Goal: Information Seeking & Learning: Find specific page/section

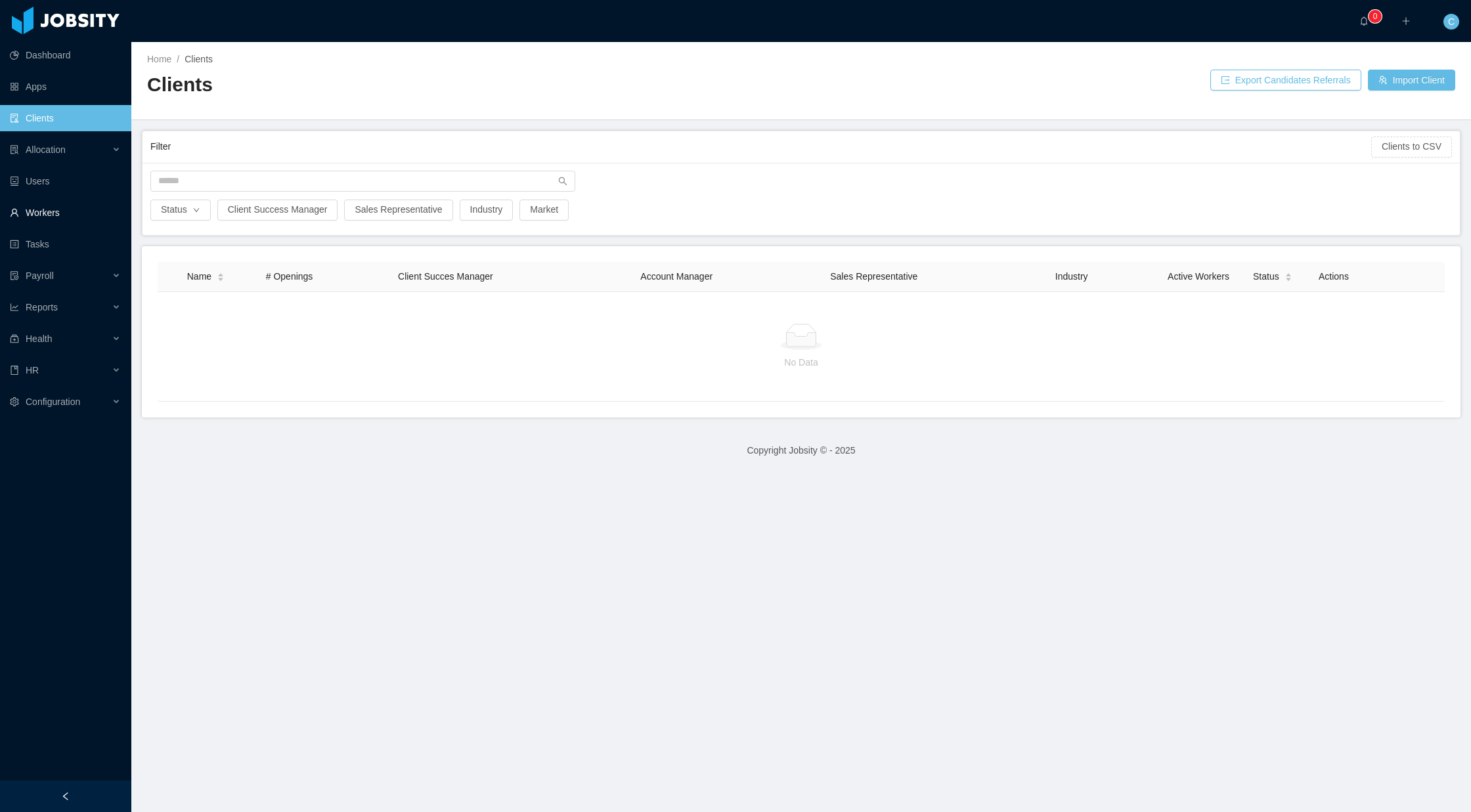
click at [83, 210] on link "Workers" at bounding box center [65, 212] width 111 height 26
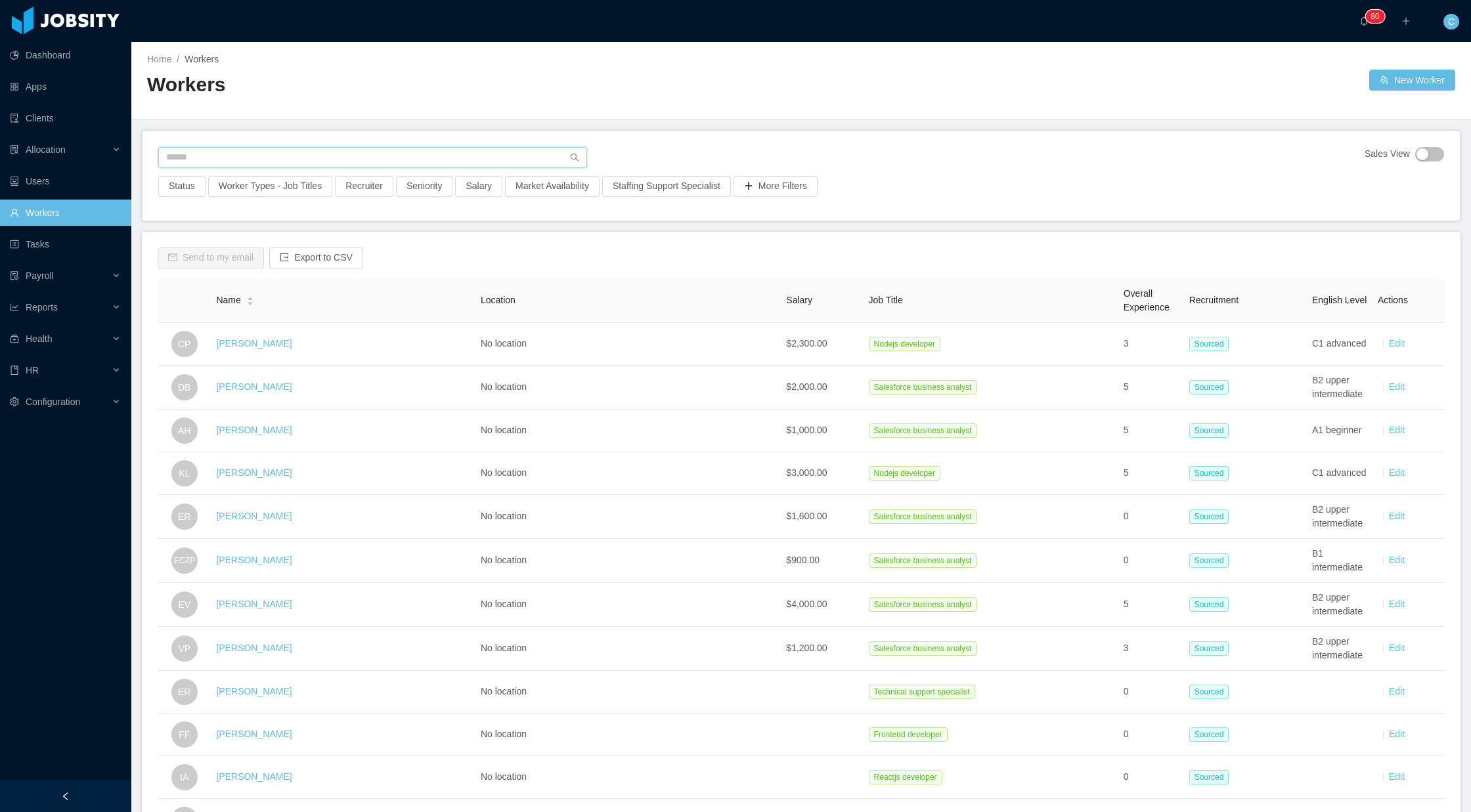
click at [321, 152] on input "text" at bounding box center [372, 157] width 429 height 21
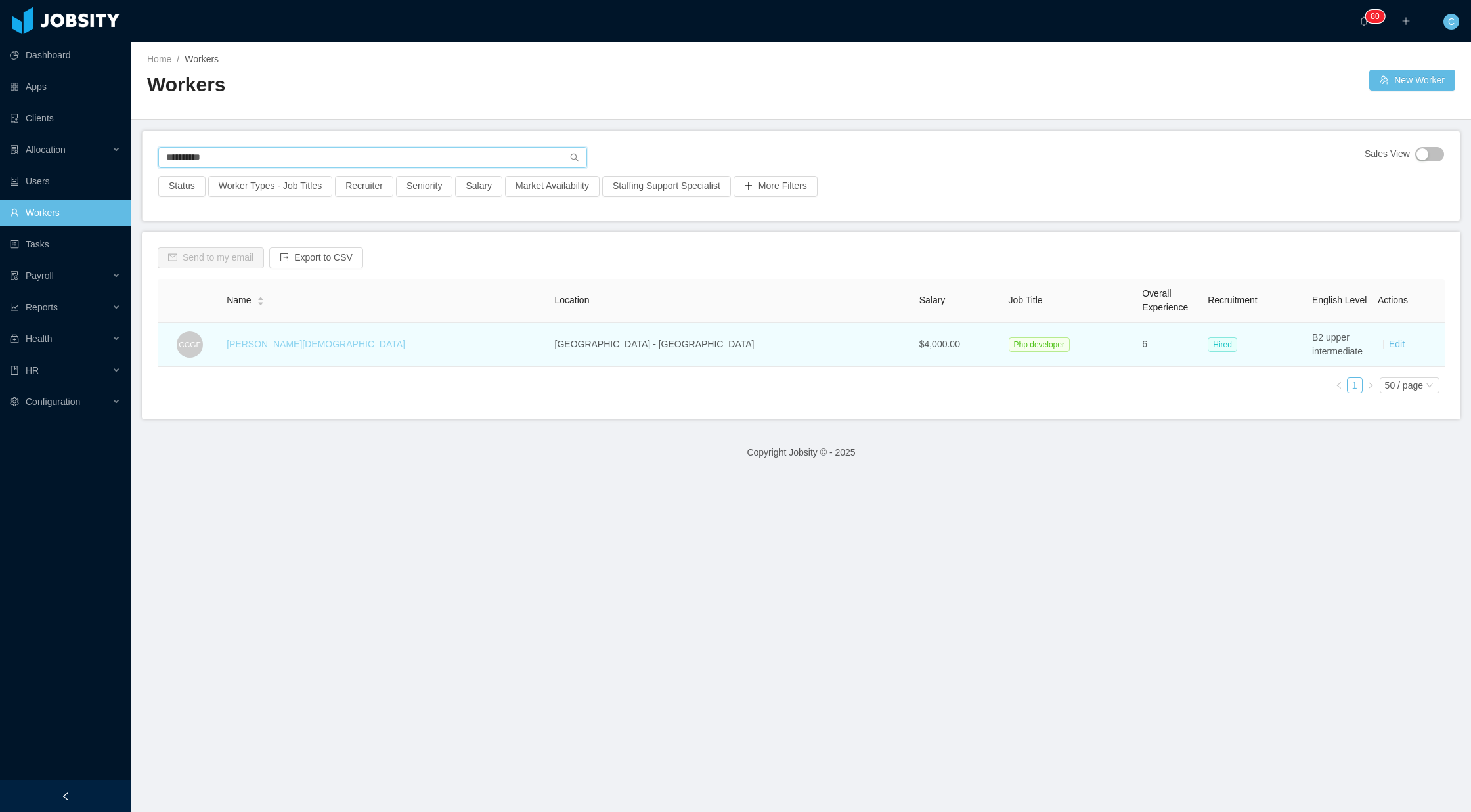
type input "**********"
click at [294, 343] on link "[PERSON_NAME][DEMOGRAPHIC_DATA]" at bounding box center [315, 344] width 178 height 10
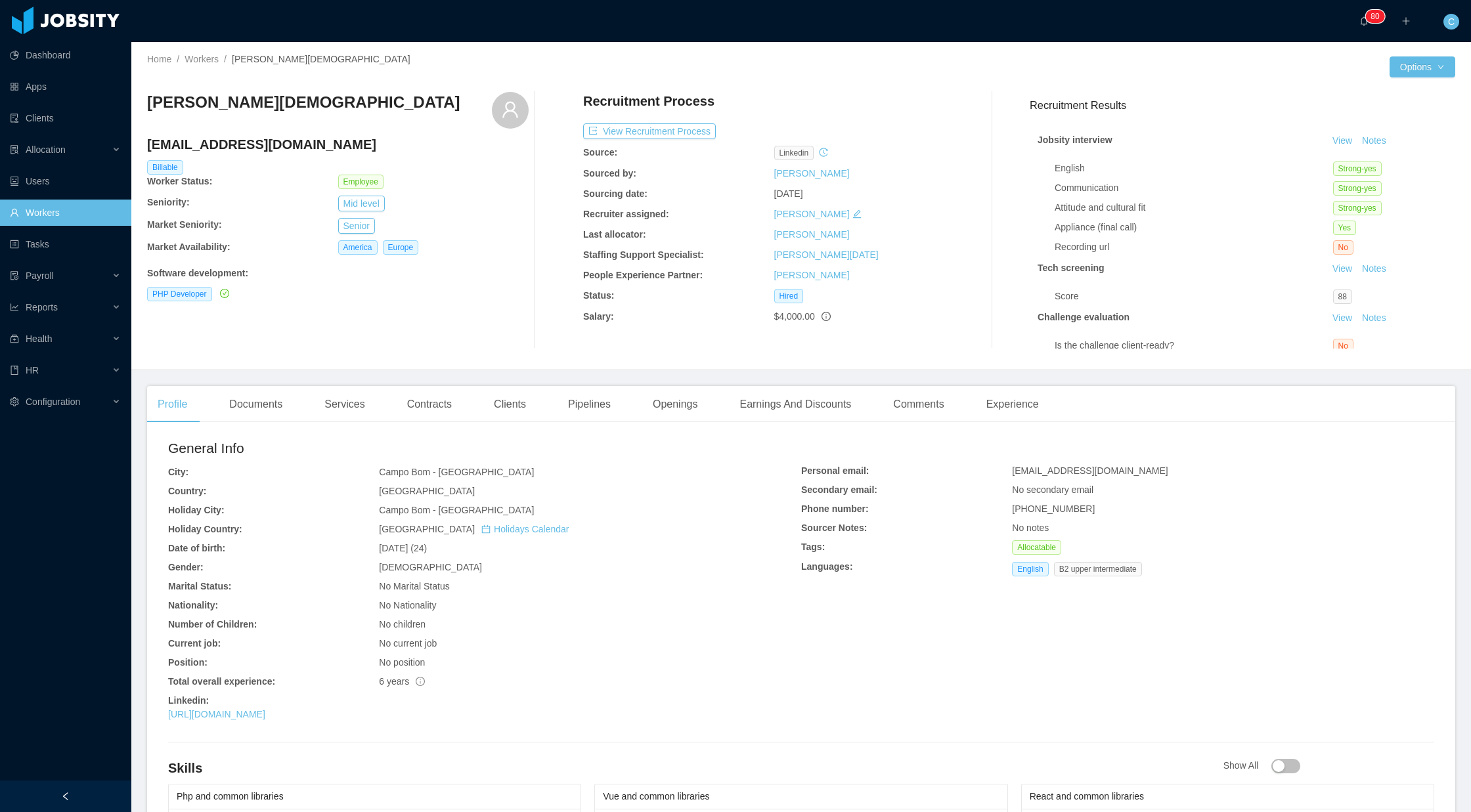
click at [528, 364] on div "Home / Workers / [PERSON_NAME] / Options [PERSON_NAME] Genehr Filho [EMAIL_ADDR…" at bounding box center [800, 206] width 1339 height 328
click at [522, 401] on div "Clients" at bounding box center [509, 404] width 53 height 37
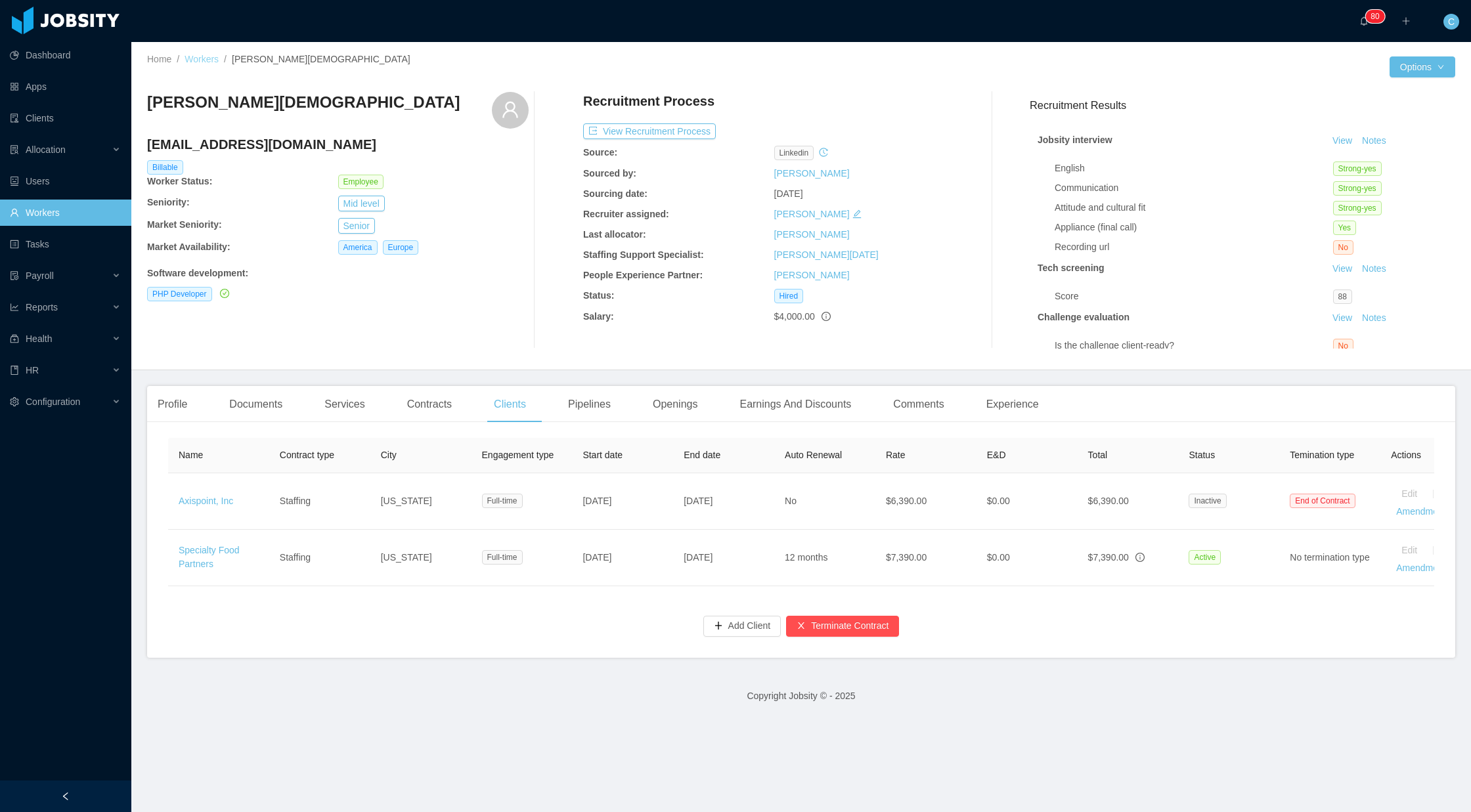
click at [199, 58] on link "Workers" at bounding box center [201, 59] width 34 height 10
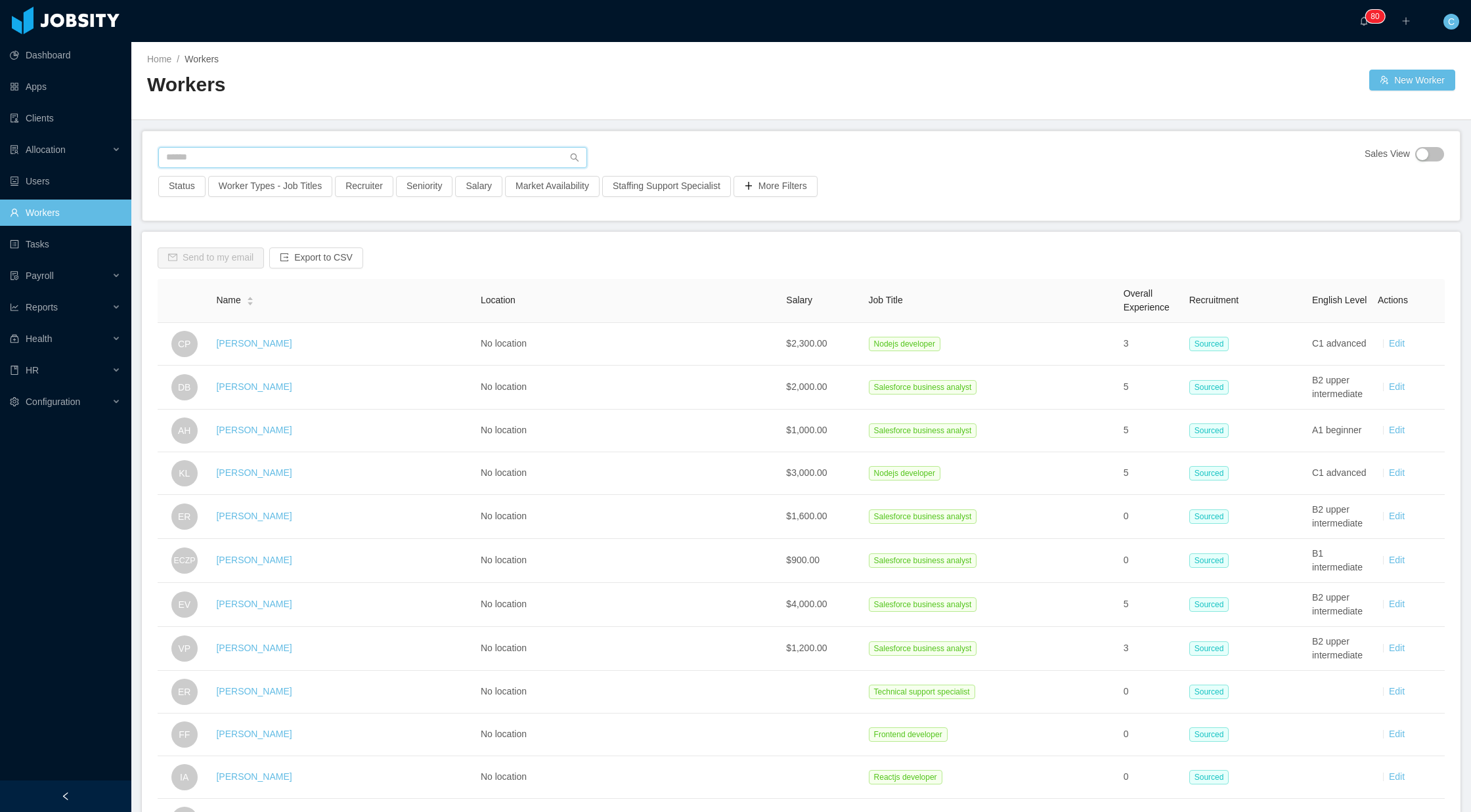
click at [273, 159] on input "text" at bounding box center [372, 157] width 429 height 21
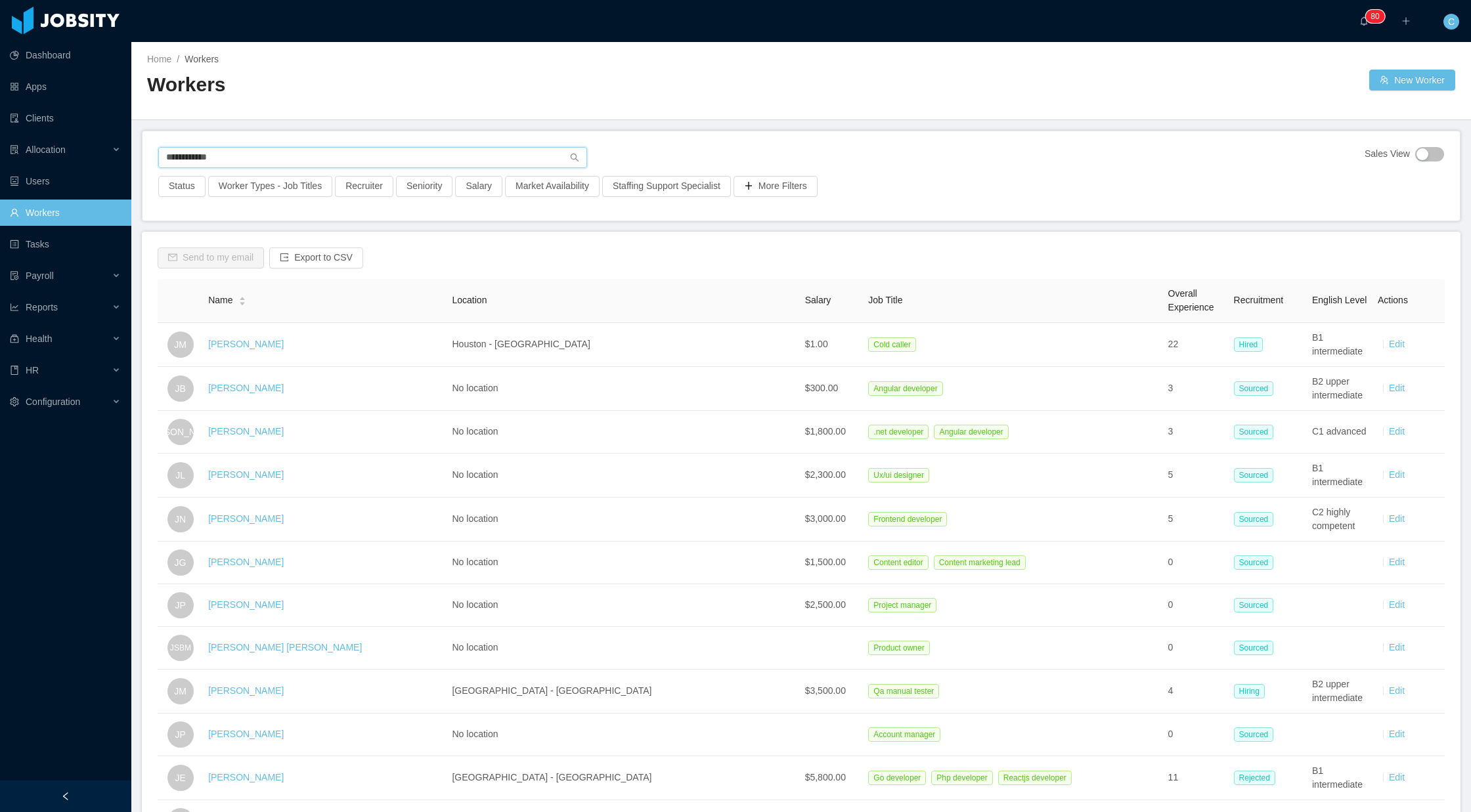
type input "**********"
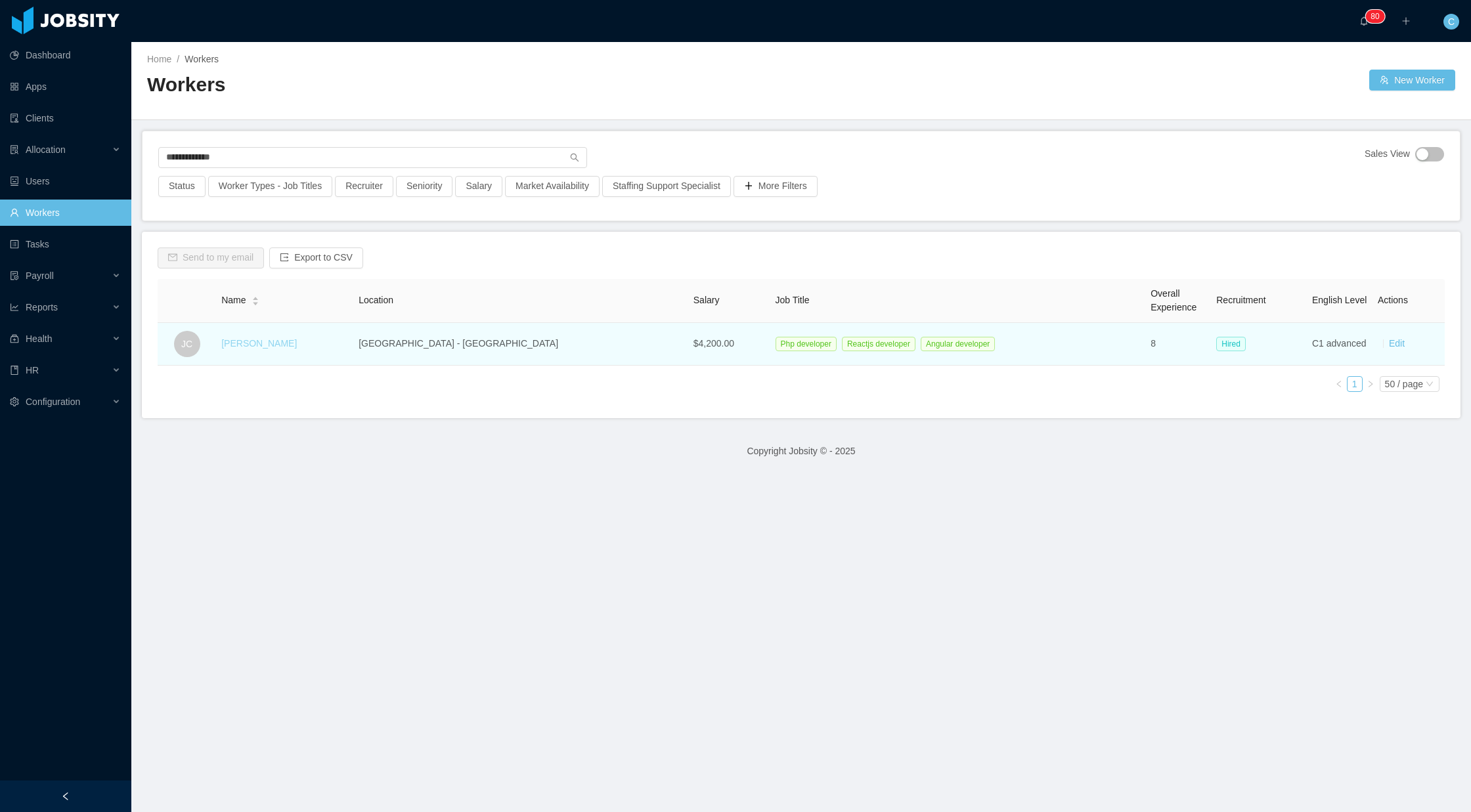
click at [266, 345] on link "[PERSON_NAME]" at bounding box center [259, 343] width 75 height 10
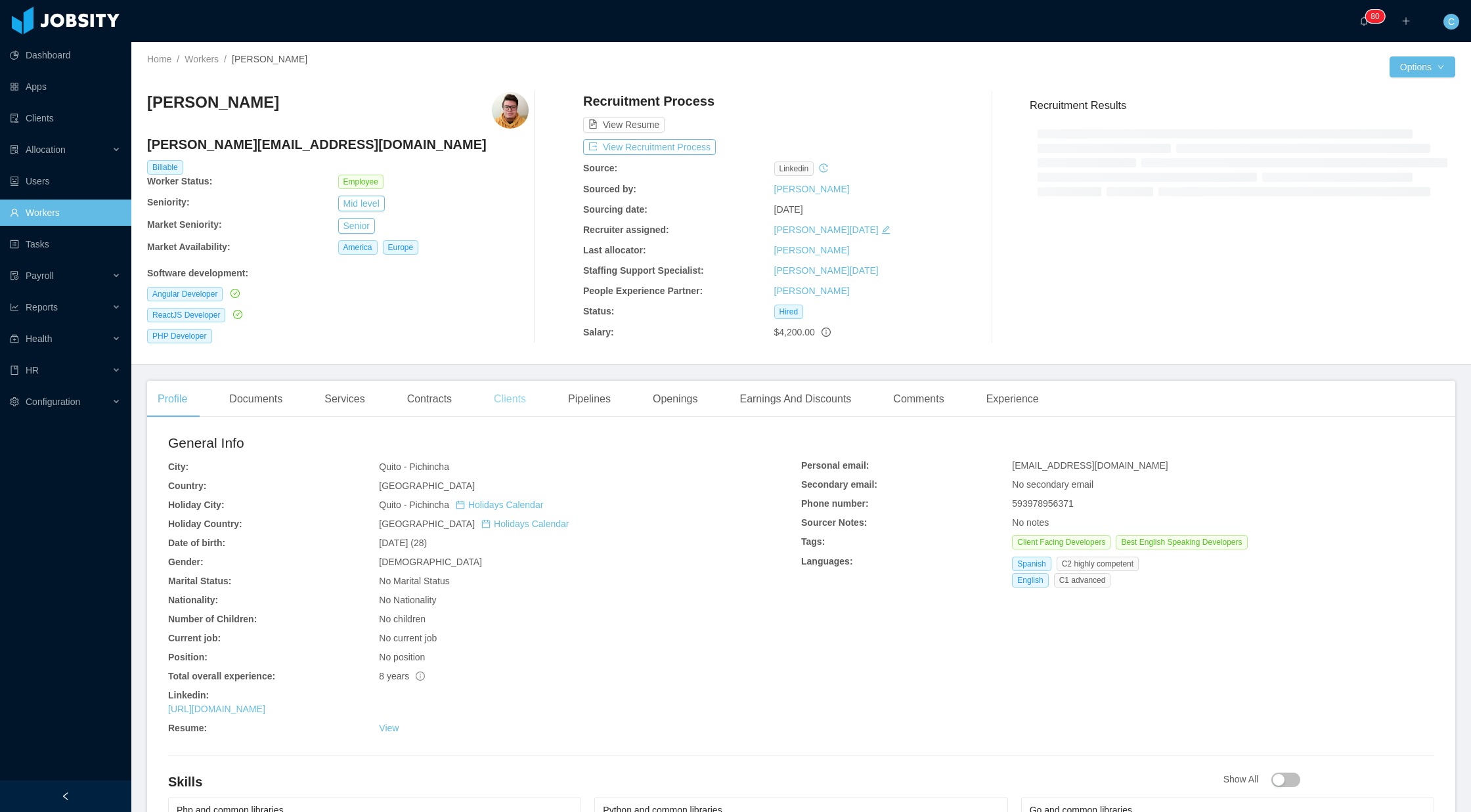
click at [519, 392] on div "Clients" at bounding box center [509, 399] width 53 height 37
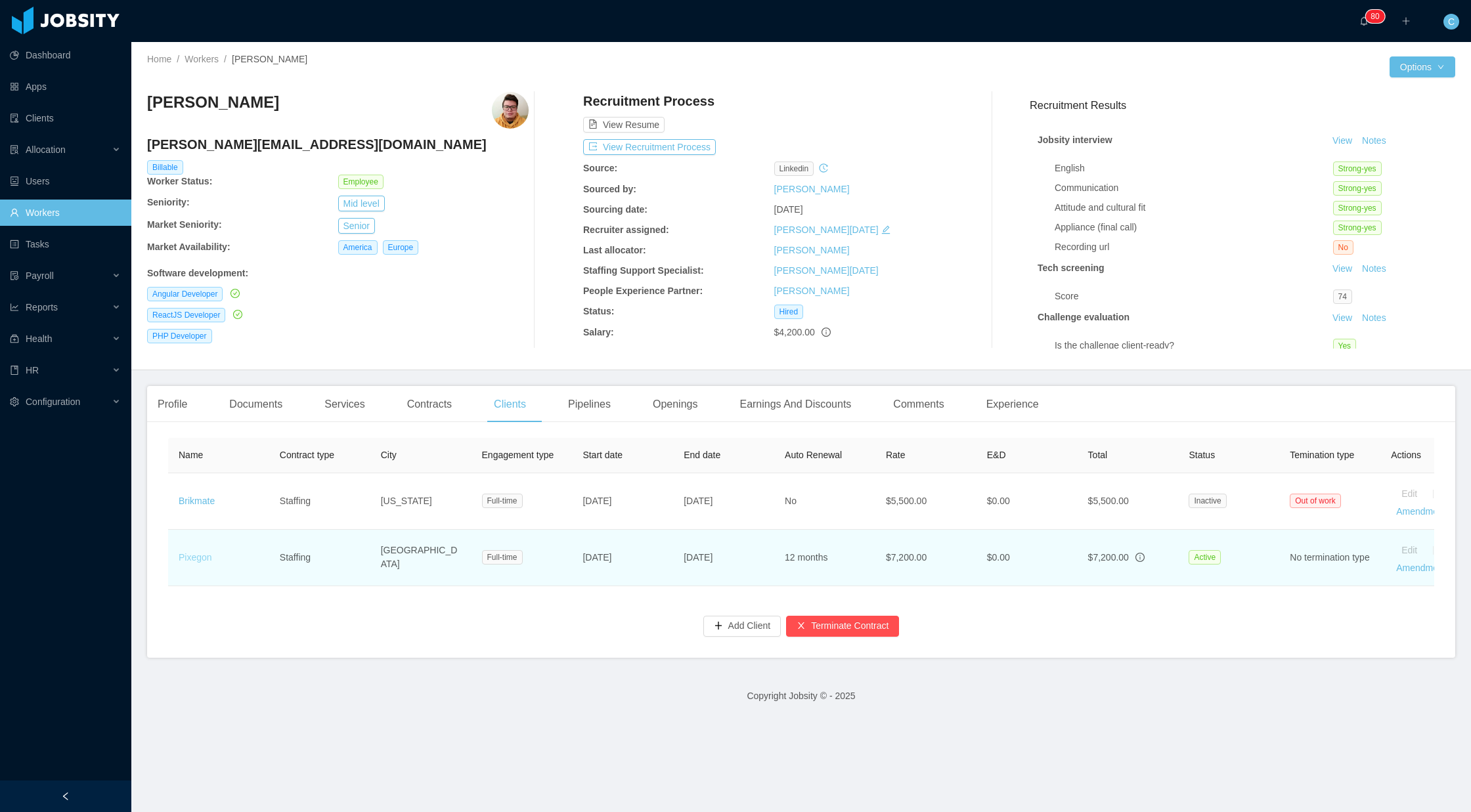
click at [200, 553] on link "Pixegon" at bounding box center [195, 557] width 33 height 10
